Goal: Task Accomplishment & Management: Manage account settings

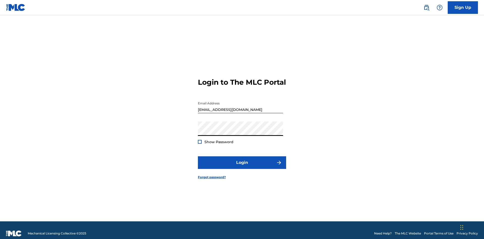
scroll to position [7, 0]
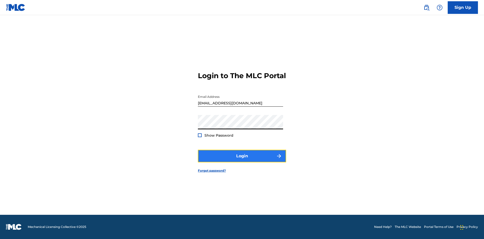
click at [242, 160] on button "Login" at bounding box center [242, 156] width 88 height 13
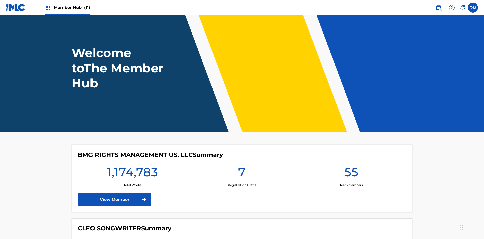
click at [72, 7] on span "Member Hub (11)" at bounding box center [72, 8] width 36 height 6
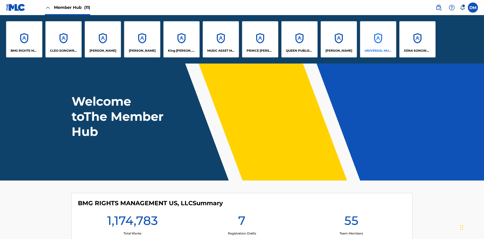
click at [378, 51] on p "UNIVERSAL MUSIC PUB GROUP" at bounding box center [378, 50] width 27 height 5
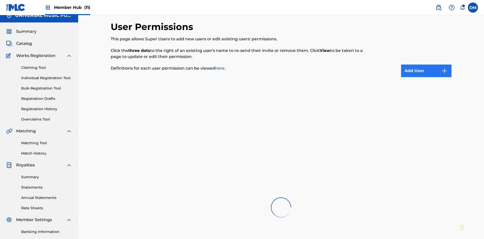
click at [426, 65] on button "Add User" at bounding box center [426, 71] width 50 height 13
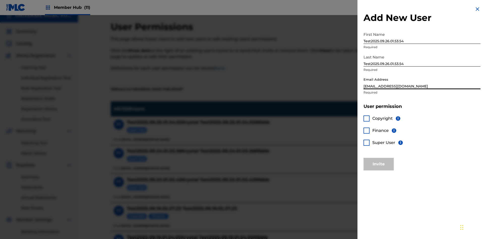
click at [367, 142] on div at bounding box center [367, 143] width 6 height 6
click at [379, 164] on button "Invite" at bounding box center [379, 164] width 30 height 13
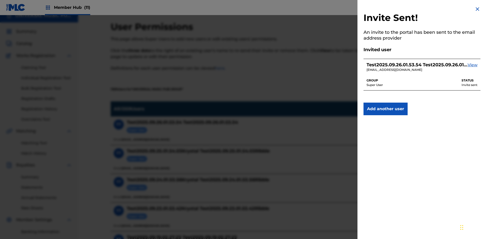
click at [478, 9] on img at bounding box center [478, 9] width 6 height 6
click at [473, 7] on label at bounding box center [473, 8] width 10 height 10
click at [473, 8] on input "[PERSON_NAME] [PERSON_NAME] [PERSON_NAME][EMAIL_ADDRESS][DOMAIN_NAME] Notificat…" at bounding box center [473, 8] width 0 height 0
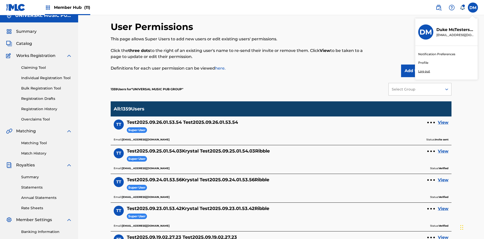
click at [424, 71] on p "Log out" at bounding box center [424, 71] width 12 height 5
click at [473, 8] on input "[PERSON_NAME] [PERSON_NAME] [PERSON_NAME][EMAIL_ADDRESS][DOMAIN_NAME] Notificat…" at bounding box center [473, 8] width 0 height 0
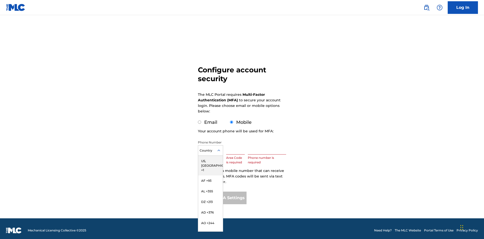
click at [237, 144] on input "text" at bounding box center [235, 147] width 19 height 14
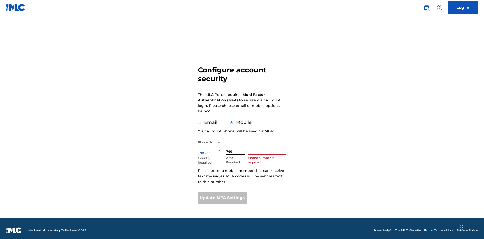
click at [268, 144] on input "text" at bounding box center [267, 147] width 38 height 14
click at [222, 194] on button "Update MFA Settings" at bounding box center [222, 198] width 49 height 13
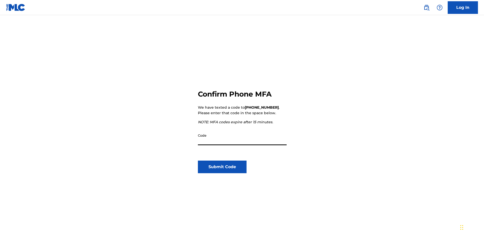
scroll to position [52, 0]
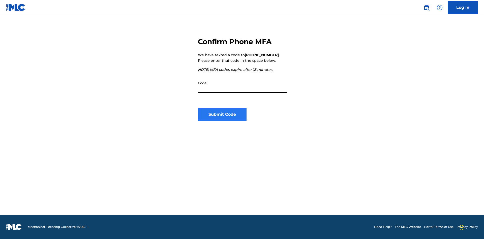
click at [242, 85] on input "Code" at bounding box center [242, 85] width 89 height 14
click at [222, 114] on button "Submit Code" at bounding box center [222, 114] width 49 height 13
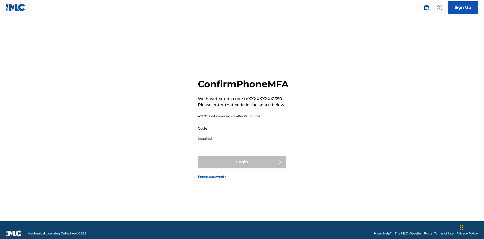
click at [241, 127] on input "Code" at bounding box center [240, 128] width 85 height 14
click at [242, 161] on button "Login" at bounding box center [242, 162] width 88 height 13
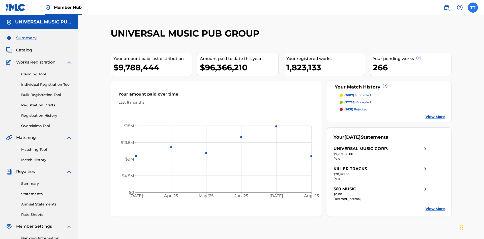
click at [473, 7] on label at bounding box center [473, 8] width 10 height 10
click at [473, 8] on input "TT Test2025.09.26.01.53.54 Test2025.09.26.01.53.54 4b866790-01cb-4ccb-be2e-1acb…" at bounding box center [473, 8] width 0 height 0
click at [423, 63] on link "Profile" at bounding box center [423, 63] width 10 height 5
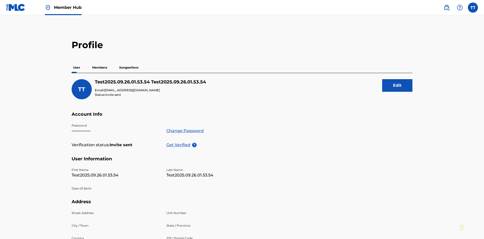
click at [100, 62] on p "Members" at bounding box center [100, 67] width 18 height 11
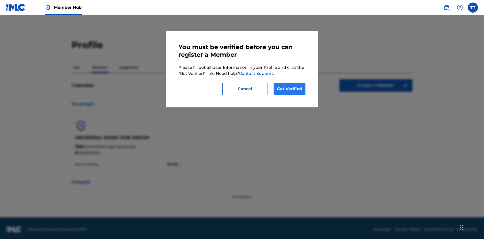
click at [289, 89] on link "Get Verified" at bounding box center [290, 89] width 32 height 13
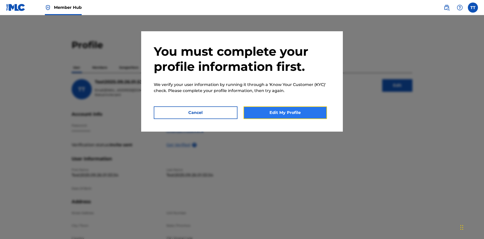
click at [285, 113] on button "Edit My Profile" at bounding box center [286, 112] width 84 height 13
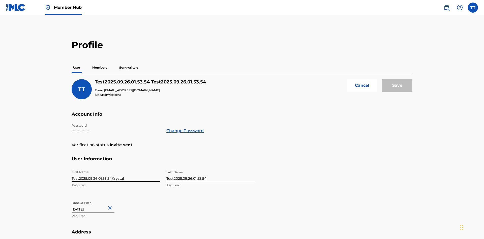
type input "Test2025.09.26.01.53.54Krystal"
click at [211, 168] on input "Test2025.09.26.01.53.54" at bounding box center [210, 175] width 89 height 14
type input "Test2025.09.26.01.53.54Ribble"
click at [97, 198] on input "September 26 2012" at bounding box center [93, 205] width 43 height 14
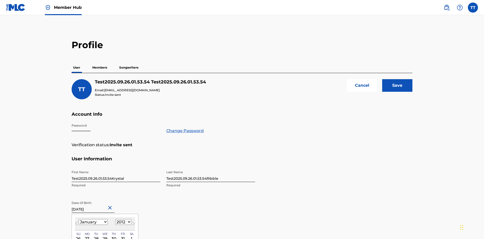
click at [123, 219] on select "1900 1901 1902 1903 1904 1905 1906 1907 1908 1909 1910 1911 1912 1913 1914 1915…" at bounding box center [123, 222] width 16 height 6
type input "January 8 1985"
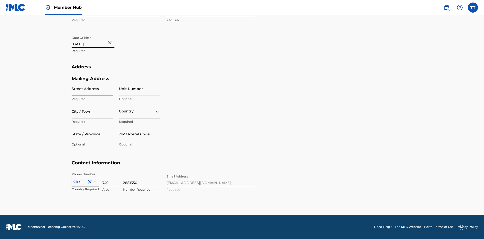
click at [92, 89] on input "Street Address" at bounding box center [92, 88] width 41 height 14
type input "9909 Elks Run Rd"
click at [92, 111] on input "City / Town" at bounding box center [92, 111] width 41 height 14
type input "Roseville"
click at [119, 111] on input "text" at bounding box center [119, 111] width 1 height 5
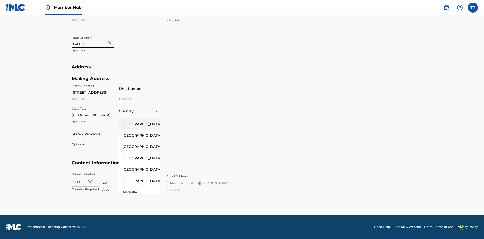
scroll to position [0, 0]
click at [140, 124] on div "United States" at bounding box center [139, 124] width 41 height 11
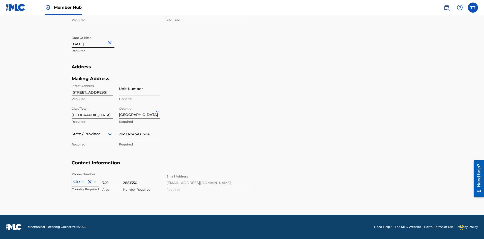
click at [92, 134] on div at bounding box center [92, 134] width 41 height 6
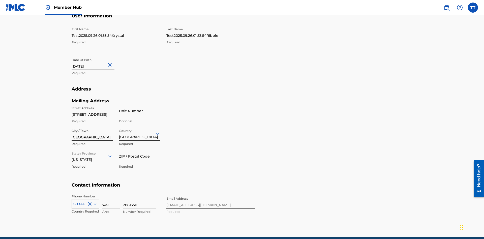
click at [140, 149] on input "ZIP / Postal Code" at bounding box center [139, 156] width 41 height 14
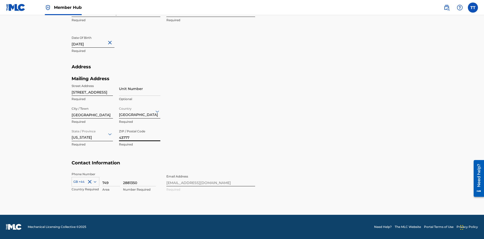
type input "43777"
click at [94, 182] on icon at bounding box center [95, 182] width 3 height 2
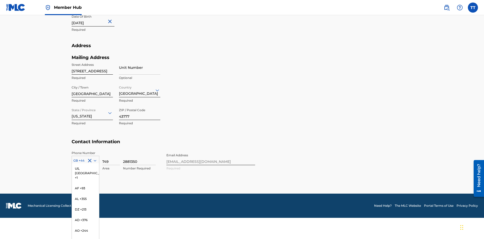
scroll to position [2110, 0]
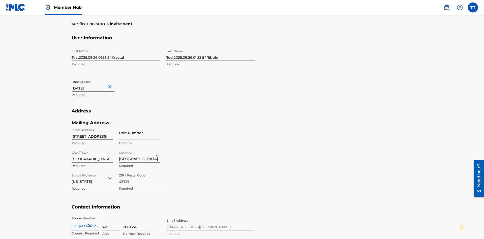
click at [111, 216] on input "749" at bounding box center [111, 223] width 18 height 14
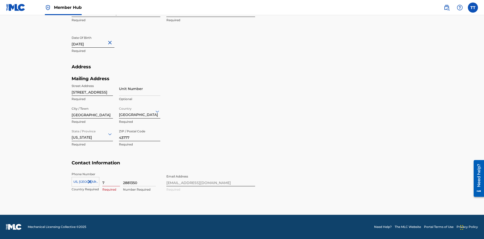
type input "740"
